Goal: Task Accomplishment & Management: Complete application form

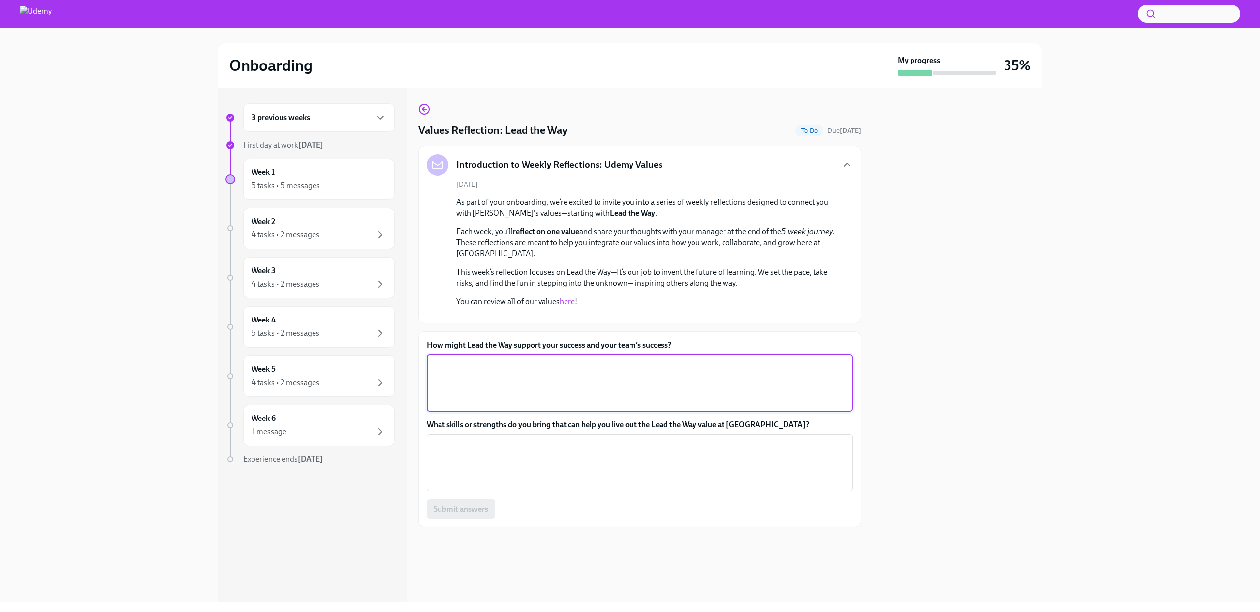
scroll to position [102, 0]
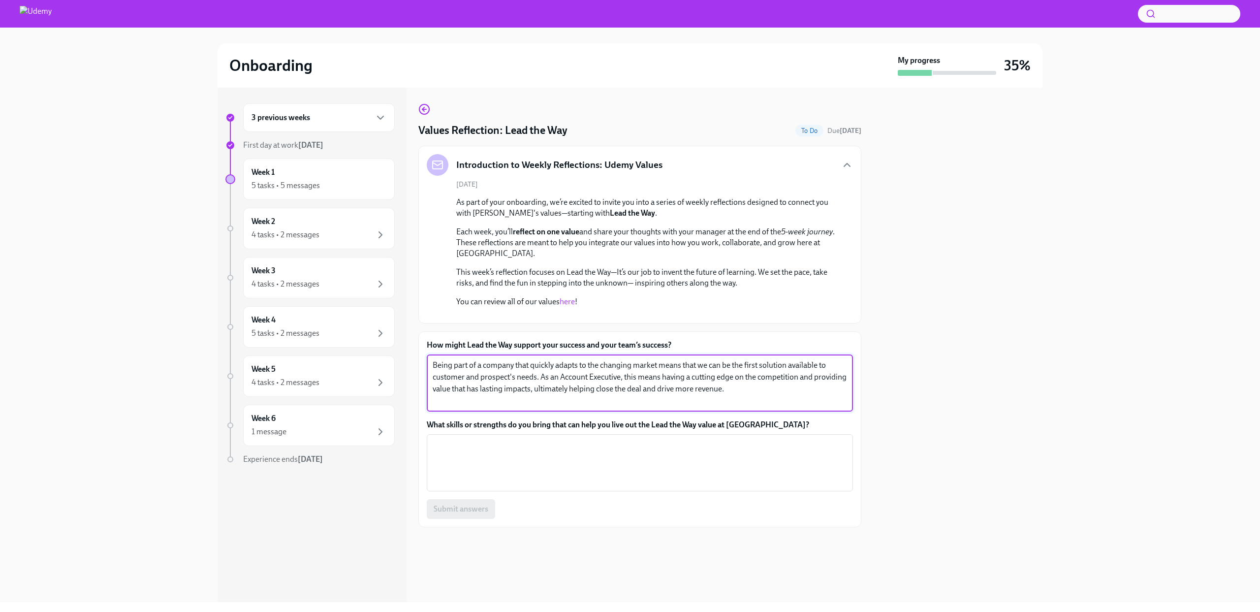
click at [754, 407] on textarea "Being part of a company that quickly adapts to the changing market means that w…" at bounding box center [640, 382] width 414 height 47
click at [649, 407] on textarea "Being part of a company that quickly adapts to the changing market means that w…" at bounding box center [640, 382] width 414 height 47
click at [540, 407] on textarea "Being part of a company that quickly adapts to the changing market means that w…" at bounding box center [640, 382] width 414 height 47
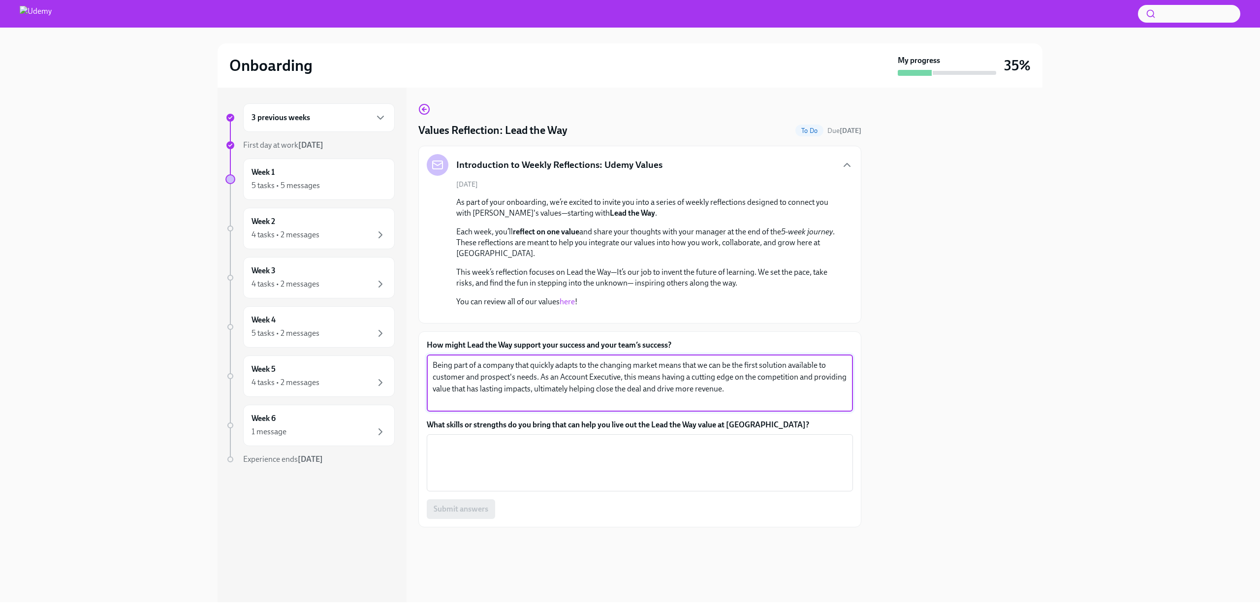
drag, startPoint x: 829, startPoint y: 411, endPoint x: 820, endPoint y: 410, distance: 8.9
click at [820, 407] on textarea "Being part of a company that quickly adapts to the changing market means that w…" at bounding box center [640, 382] width 414 height 47
click at [773, 407] on textarea "Being part of a company that quickly adapts to the changing market means that w…" at bounding box center [640, 382] width 414 height 47
type textarea "Being part of a company that quickly adapts to the changing market means that w…"
click at [465, 486] on textarea "What skills or strengths do you bring that can help you live out the Lead the W…" at bounding box center [640, 462] width 414 height 47
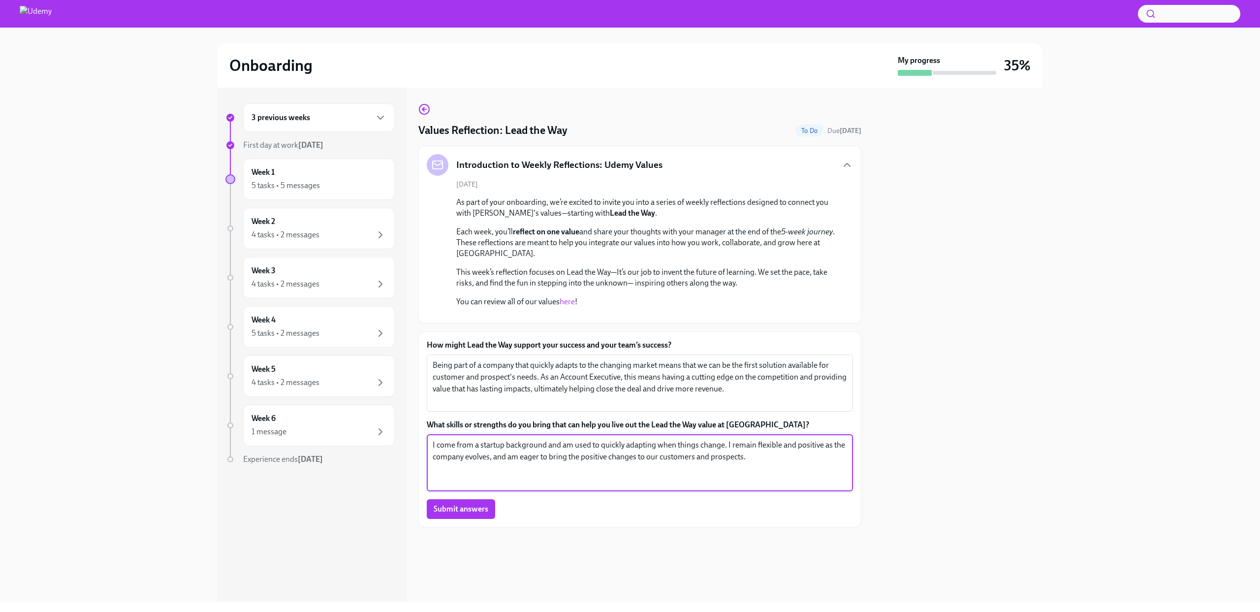
click at [692, 486] on textarea "I come from a startup background and am used to quickly adapting when things ch…" at bounding box center [640, 462] width 414 height 47
click at [759, 486] on textarea "I come from a startup background and am used to quickly adapting when things ch…" at bounding box center [640, 462] width 414 height 47
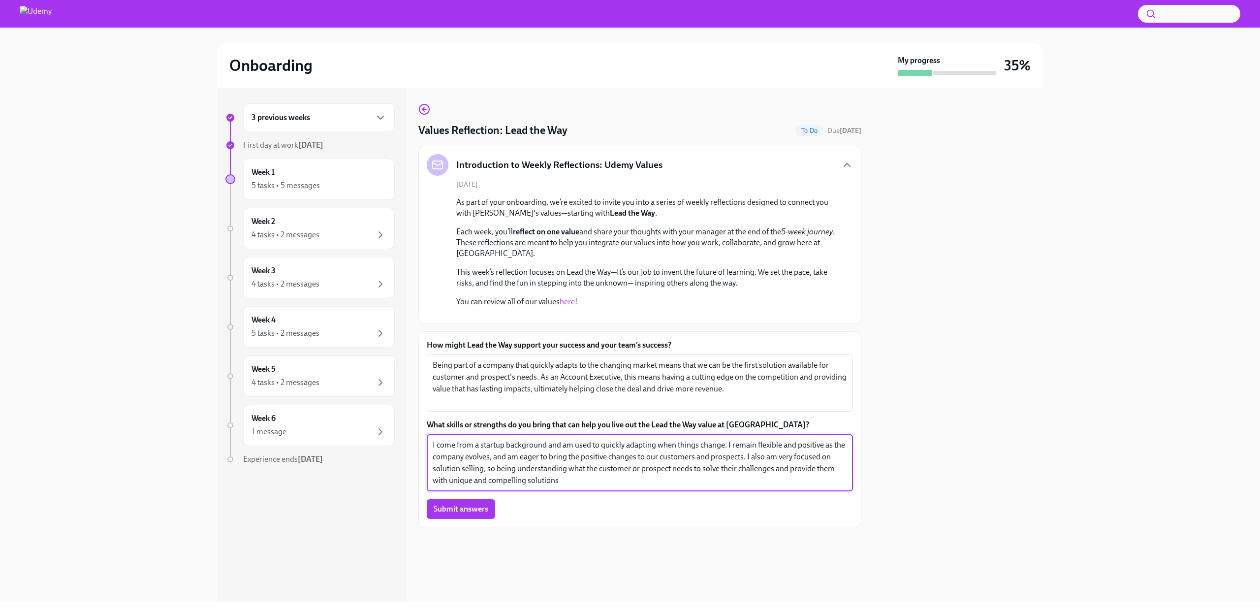
click at [774, 486] on textarea "I come from a startup background and am used to quickly adapting when things ch…" at bounding box center [640, 462] width 414 height 47
click at [689, 486] on textarea "I come from a startup background and am used to quickly adapting when things ch…" at bounding box center [640, 462] width 414 height 47
drag, startPoint x: 613, startPoint y: 526, endPoint x: 593, endPoint y: 523, distance: 20.3
click at [593, 486] on textarea "I come from a startup background and am used to quickly adapting when things ch…" at bounding box center [640, 462] width 414 height 47
drag, startPoint x: 528, startPoint y: 513, endPoint x: 507, endPoint y: 512, distance: 20.7
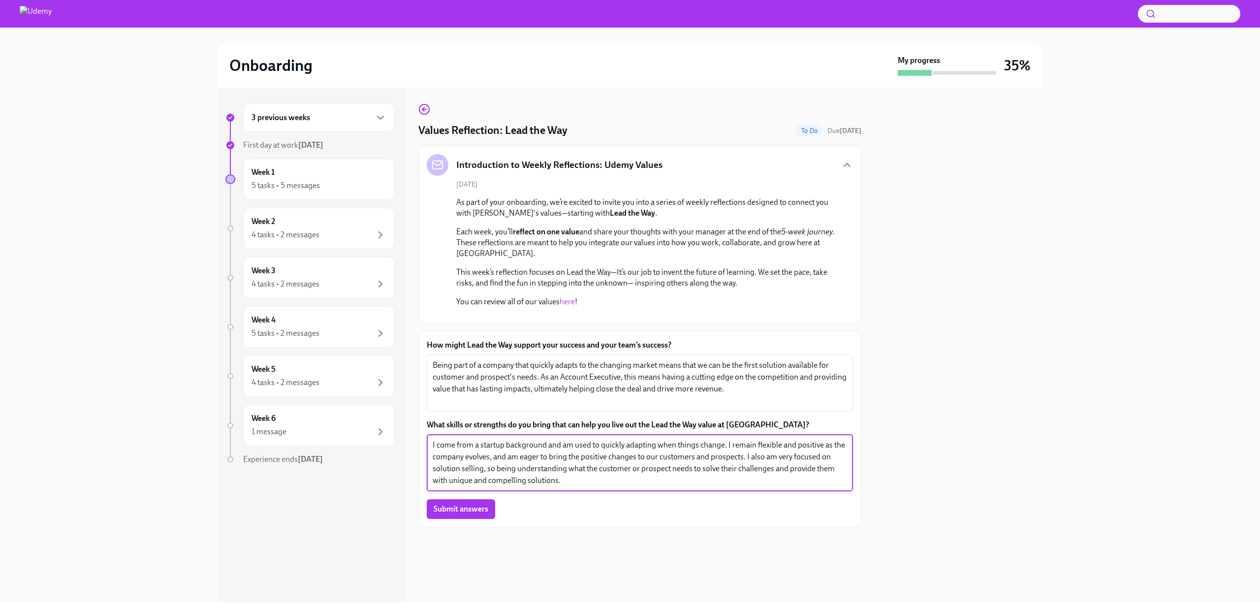
click at [507, 486] on textarea "I come from a startup background and am used to quickly adapting when things ch…" at bounding box center [640, 462] width 414 height 47
click at [593, 486] on textarea "I come from a startup background and am used to quickly adapting when things ch…" at bounding box center [640, 462] width 414 height 47
click at [640, 486] on textarea "I come from a startup background and am used to quickly adapting when things ch…" at bounding box center [640, 462] width 414 height 47
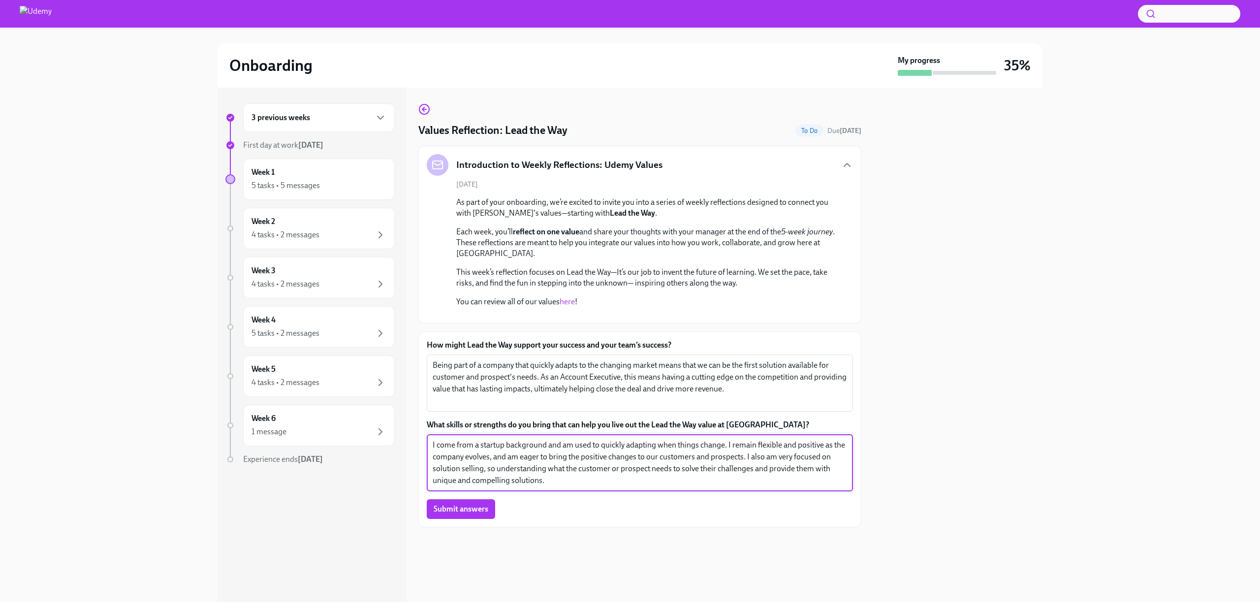
click at [604, 486] on textarea "I come from a startup background and am used to quickly adapting when things ch…" at bounding box center [640, 462] width 414 height 47
click at [576, 486] on textarea "I come from a startup background and am used to quickly adapting when things ch…" at bounding box center [640, 462] width 414 height 47
drag, startPoint x: 574, startPoint y: 522, endPoint x: 416, endPoint y: 467, distance: 167.1
click at [416, 467] on div "3 previous weeks First day at work [DATE] Week 1 5 tasks • 5 messages Week 2 4 …" at bounding box center [630, 345] width 825 height 514
click at [667, 430] on label "What skills or strengths do you bring that can help you live out the Lead the W…" at bounding box center [640, 424] width 426 height 11
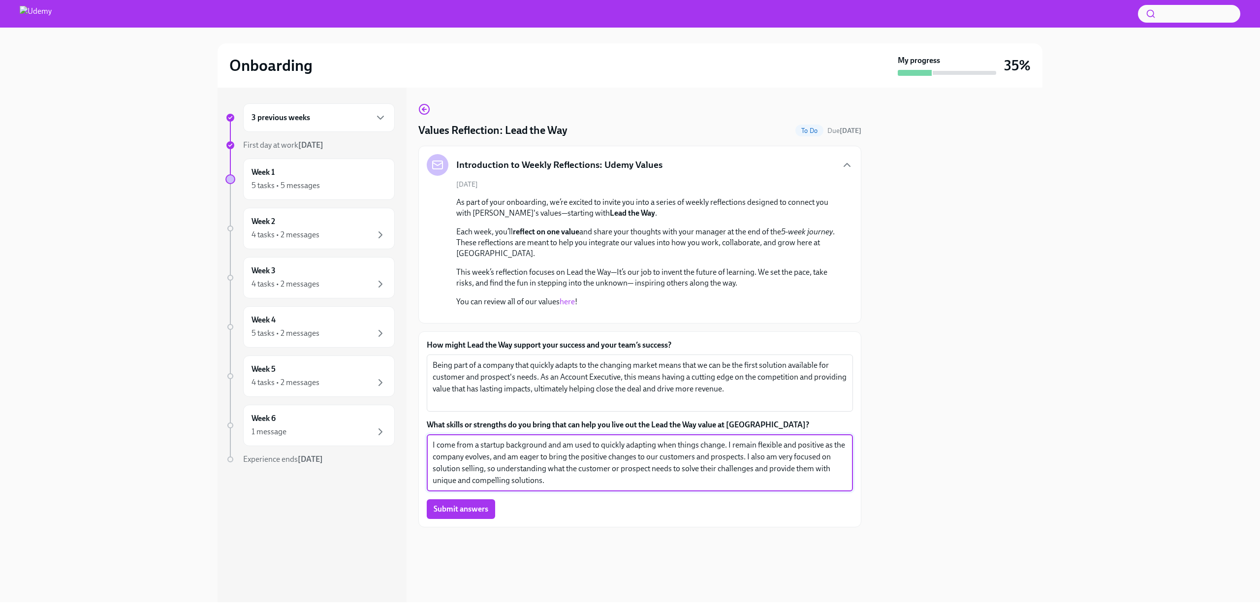
click at [667, 466] on textarea "I come from a startup background and am used to quickly adapting when things ch…" at bounding box center [640, 462] width 414 height 47
click at [667, 430] on label "What skills or strengths do you bring that can help you live out the Lead the W…" at bounding box center [640, 424] width 426 height 11
click at [667, 466] on textarea "I come from a startup background and am used to quickly adapting when things ch…" at bounding box center [640, 462] width 414 height 47
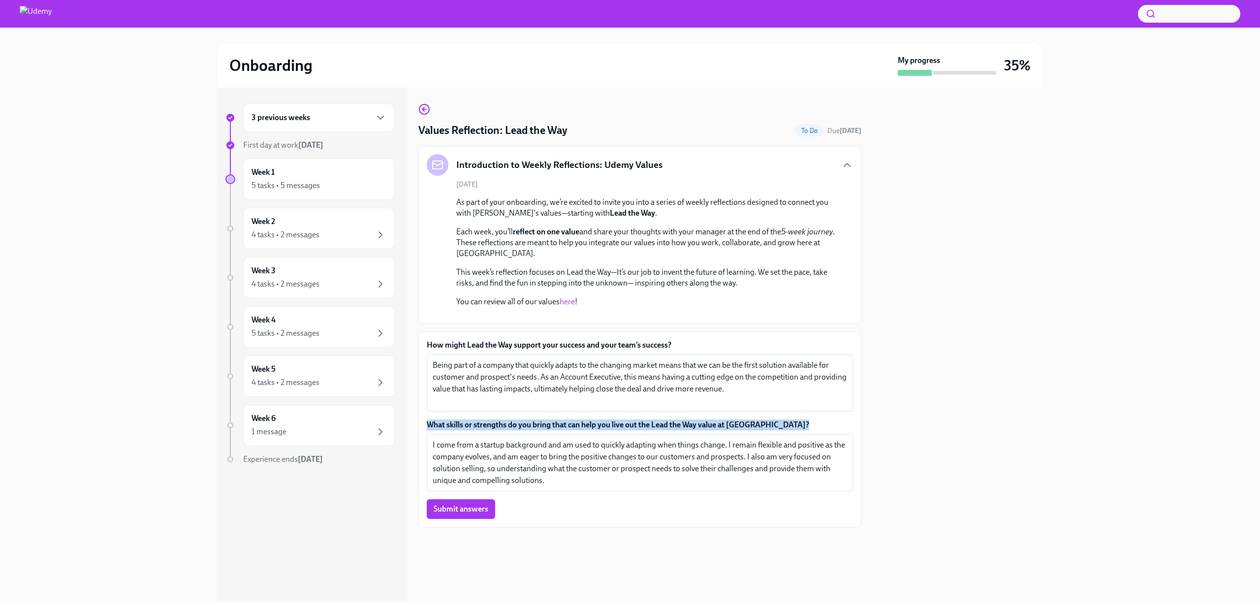
click at [667, 430] on label "What skills or strengths do you bring that can help you live out the Lead the W…" at bounding box center [640, 424] width 426 height 11
click at [667, 466] on textarea "I come from a startup background and am used to quickly adapting when things ch…" at bounding box center [640, 462] width 414 height 47
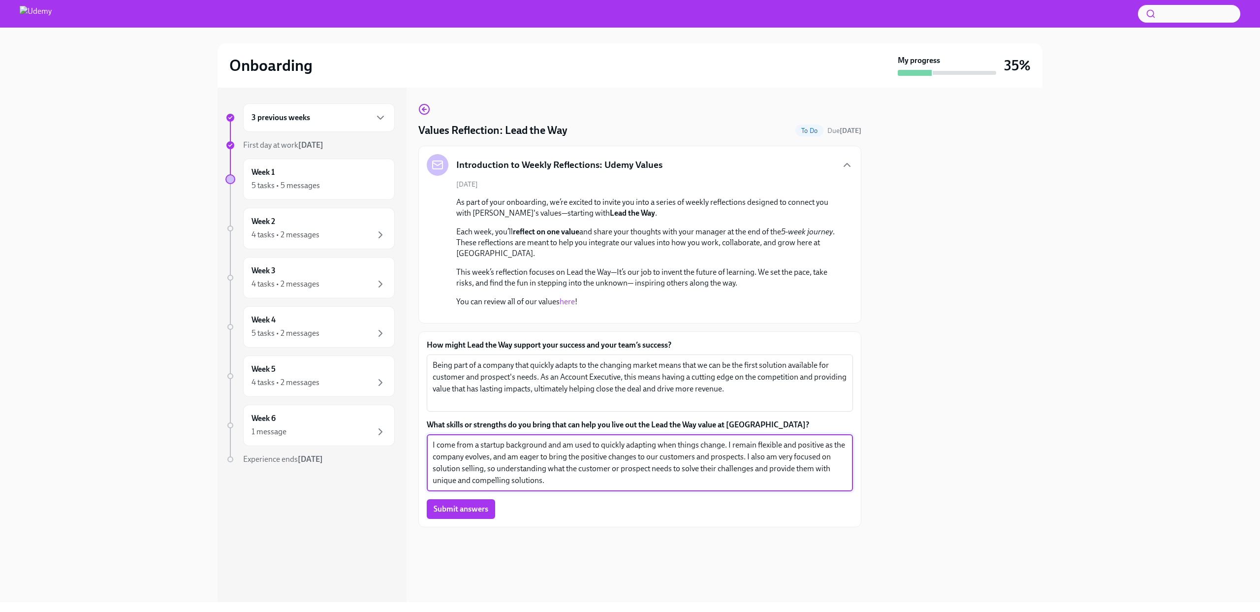
drag, startPoint x: 564, startPoint y: 524, endPoint x: 232, endPoint y: 409, distance: 351.0
click at [232, 409] on div "3 previous weeks First day at work [DATE] Week 1 5 tasks • 5 messages Week 2 4 …" at bounding box center [630, 345] width 825 height 514
paste textarea "Coming from a startup background, I’m used to change being part of everyday lif…"
click at [470, 486] on textarea "Coming from a startup background, I’m used to change being part of everyday lif…" at bounding box center [640, 462] width 414 height 47
click at [517, 486] on textarea "Coming from a startup background, I’m used to change being part of everyday lif…" at bounding box center [640, 462] width 414 height 47
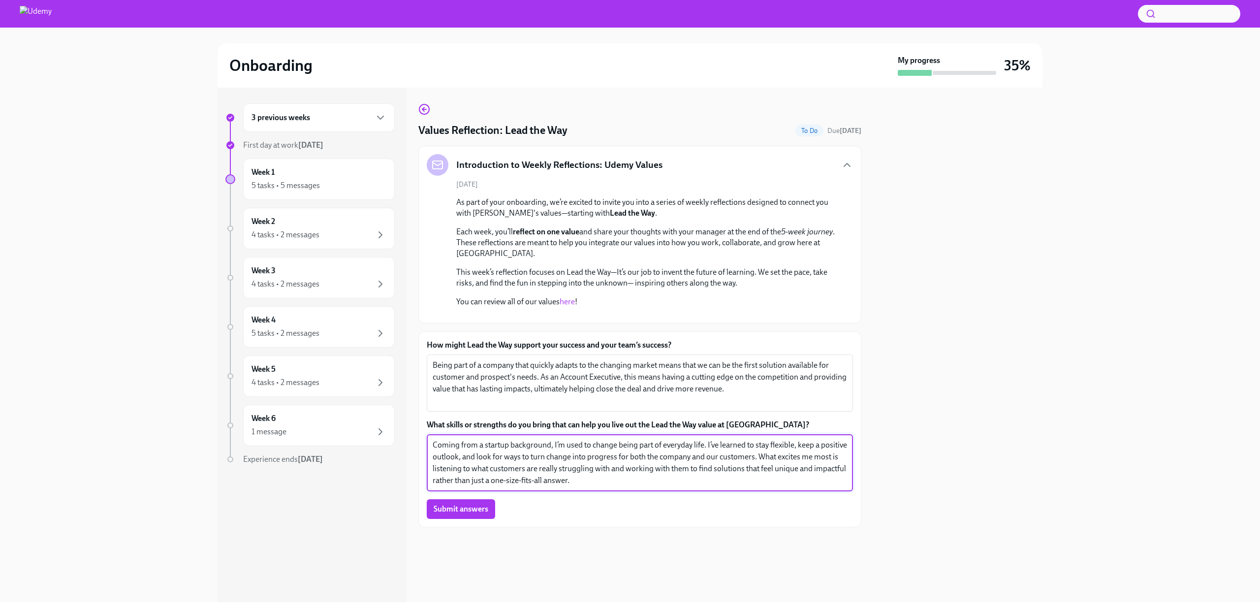
click at [684, 483] on textarea "Coming from a startup background, I’m used to change being part of everyday lif…" at bounding box center [640, 462] width 414 height 47
click at [684, 486] on textarea "Coming from a startup background, I’m used to change being part of everyday lif…" at bounding box center [640, 462] width 414 height 47
click at [666, 486] on textarea "Coming from a startup background, I’m used to change being part of everyday lif…" at bounding box center [640, 462] width 414 height 47
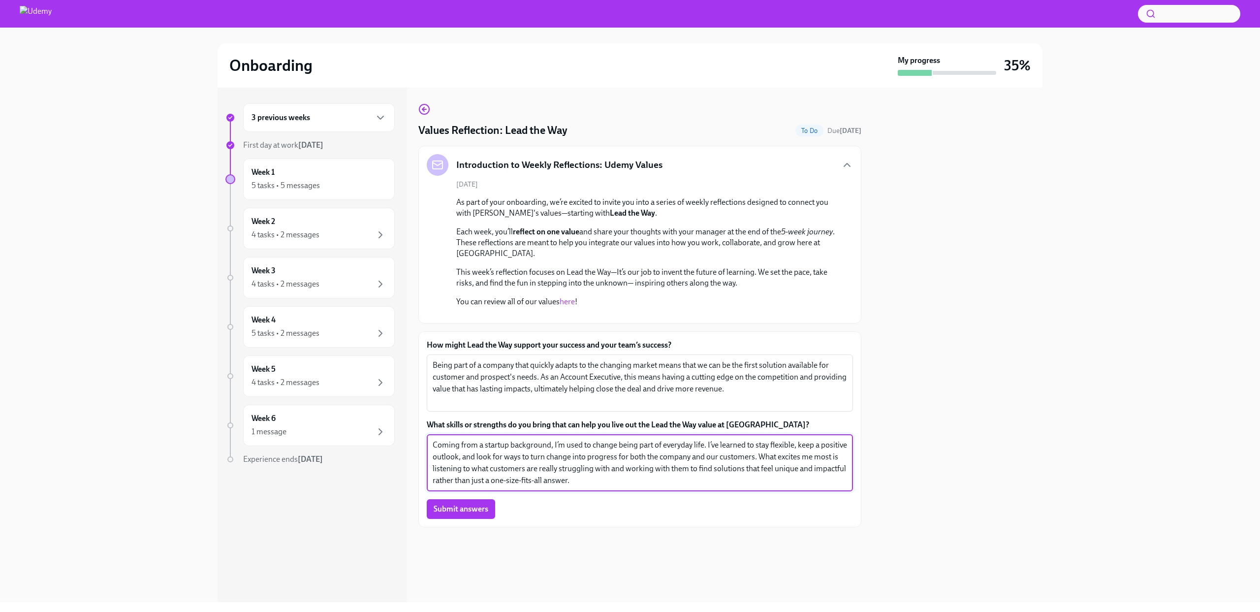
click at [611, 486] on textarea "Coming from a startup background, I’m used to change being part of everyday lif…" at bounding box center [640, 462] width 414 height 47
click at [668, 486] on textarea "Coming from a startup background, I’m used to change being part of everyday lif…" at bounding box center [640, 462] width 414 height 47
click at [674, 486] on textarea "Coming from a startup background, I’m used to change being part of everyday lif…" at bounding box center [640, 462] width 414 height 47
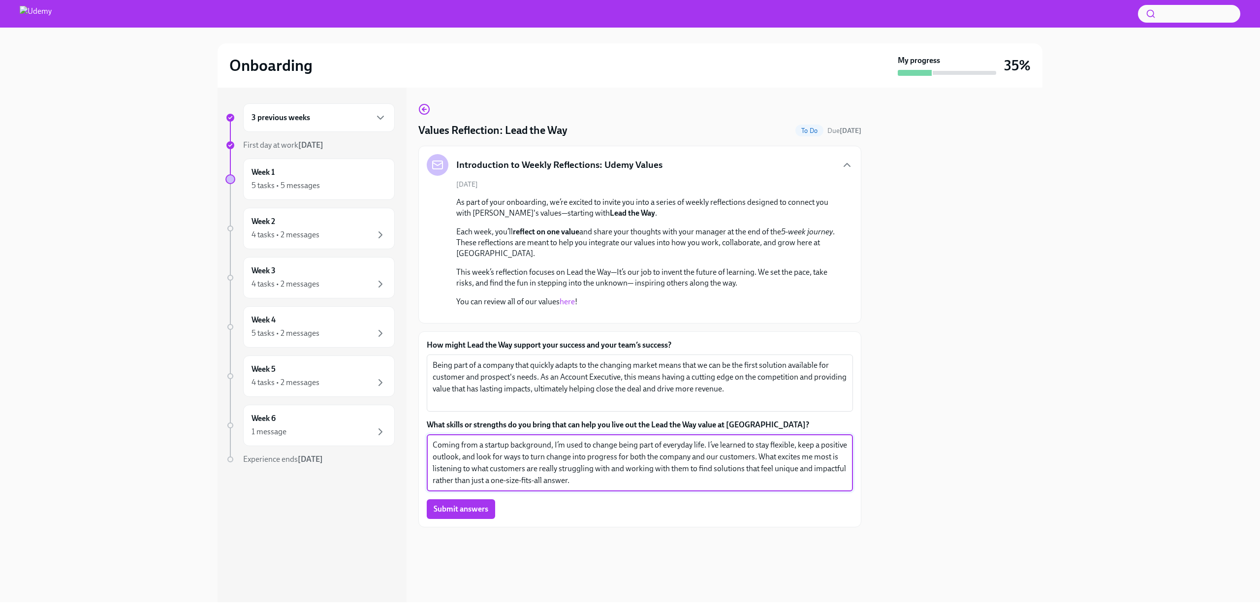
click at [628, 486] on textarea "Coming from a startup background, I’m used to change being part of everyday lif…" at bounding box center [640, 462] width 414 height 47
type textarea "Coming from a startup background, I’m used to change being part of everyday lif…"
click at [475, 514] on span "Submit answers" at bounding box center [461, 509] width 55 height 10
